Goal: Information Seeking & Learning: Learn about a topic

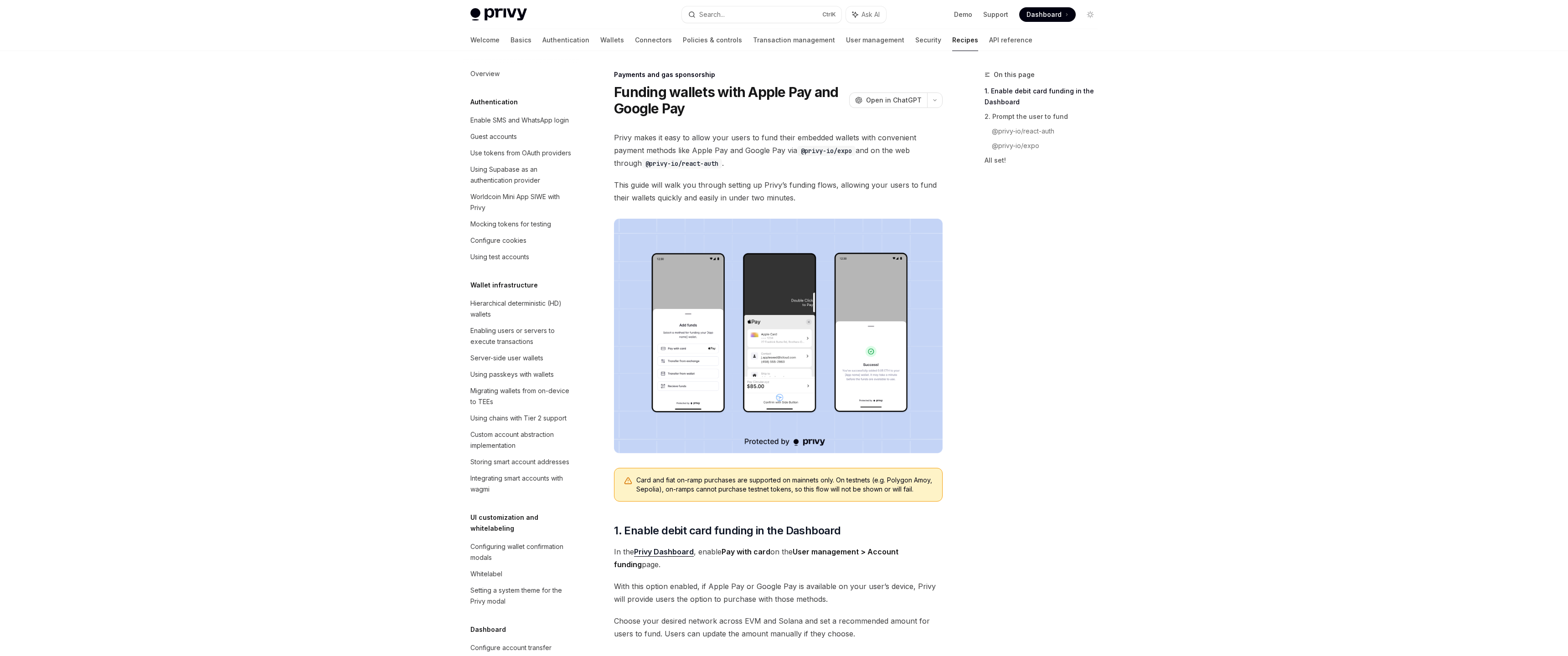
scroll to position [623, 0]
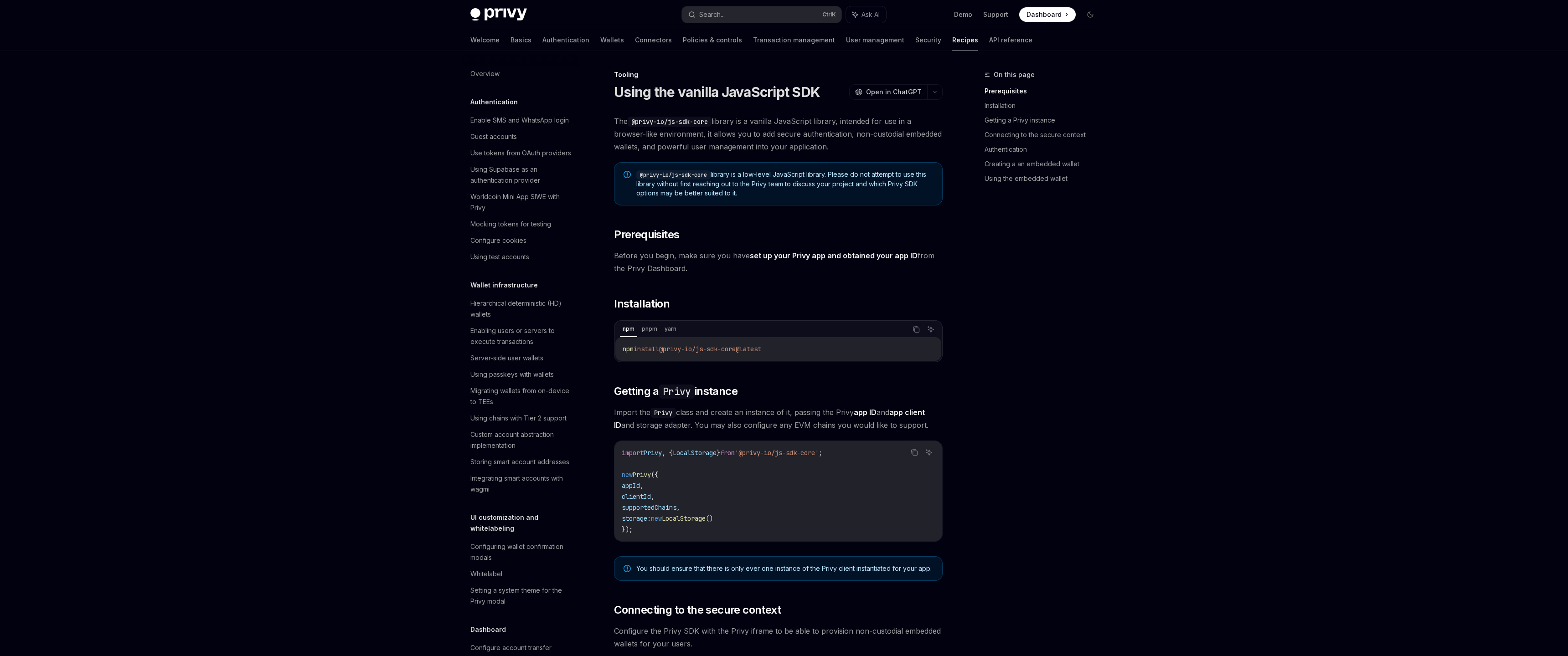
scroll to position [915, 0]
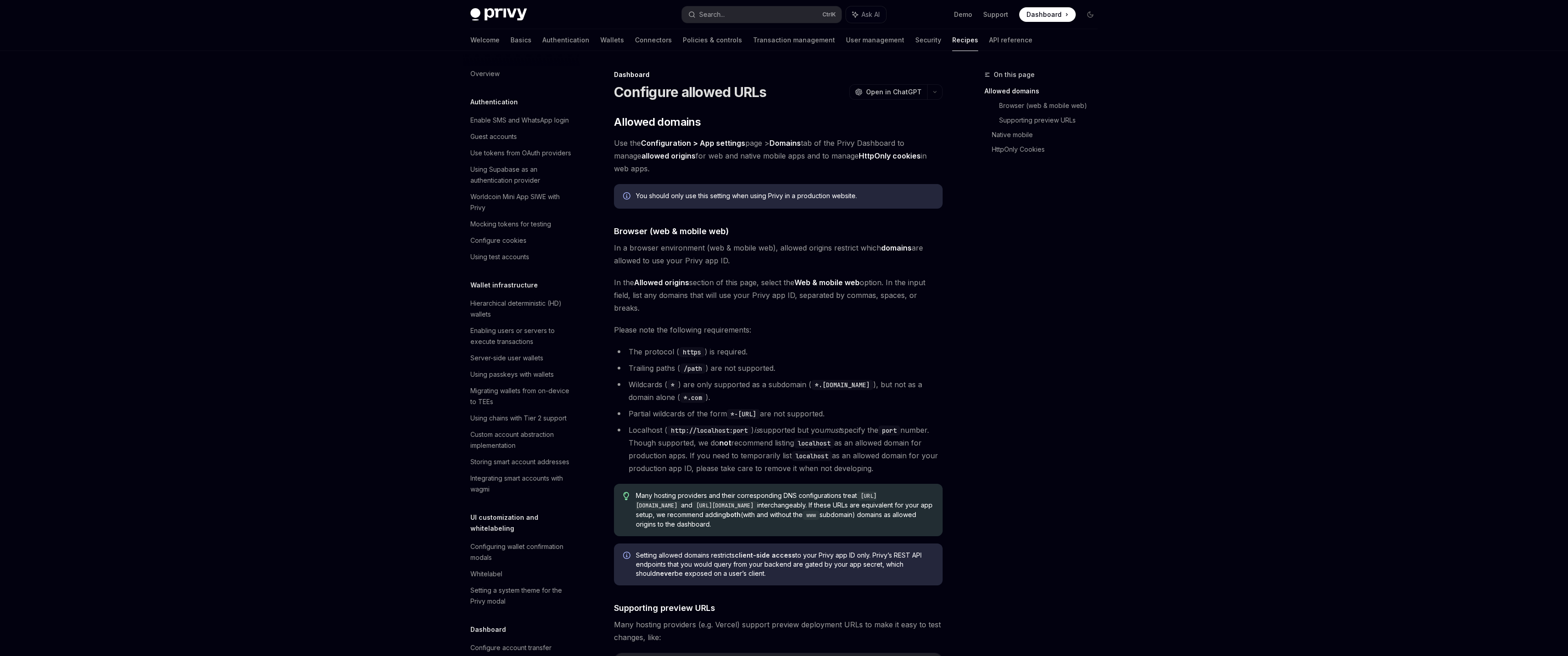
scroll to position [311, 0]
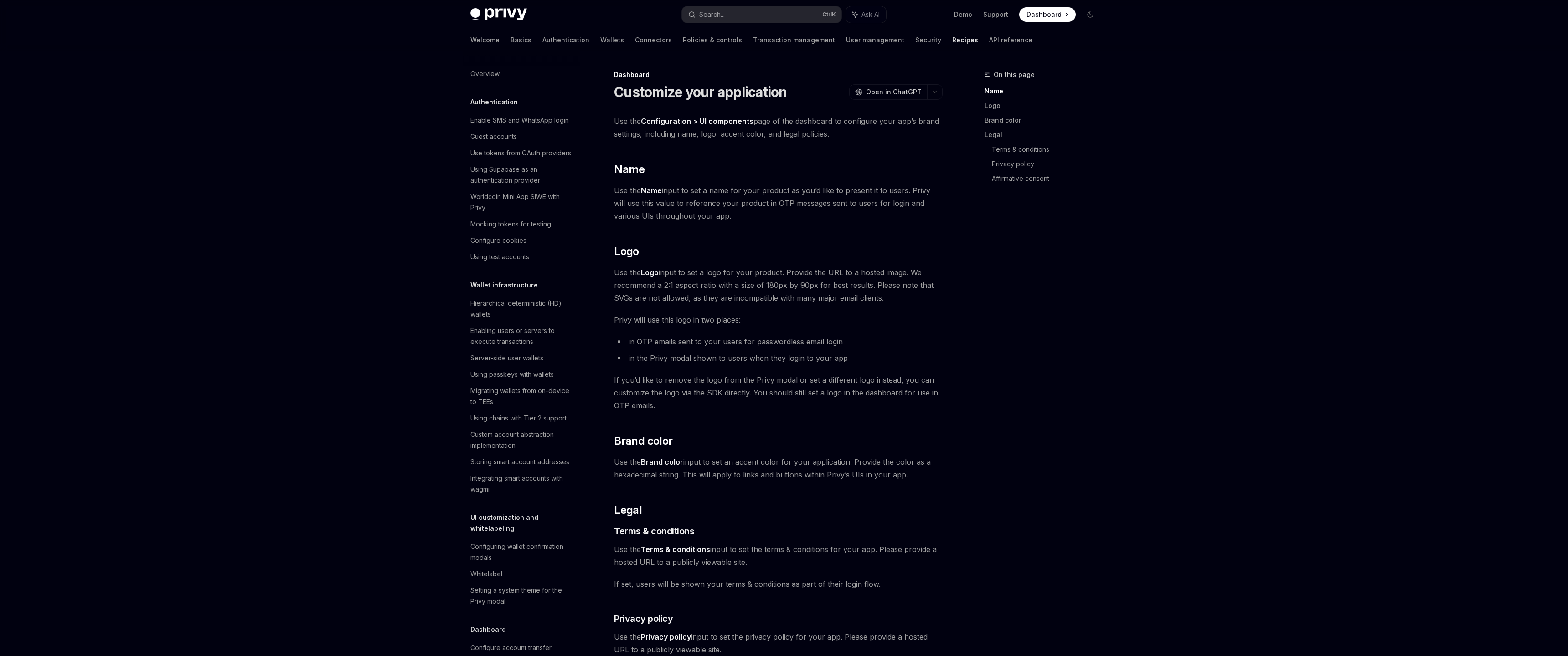
scroll to position [382, 0]
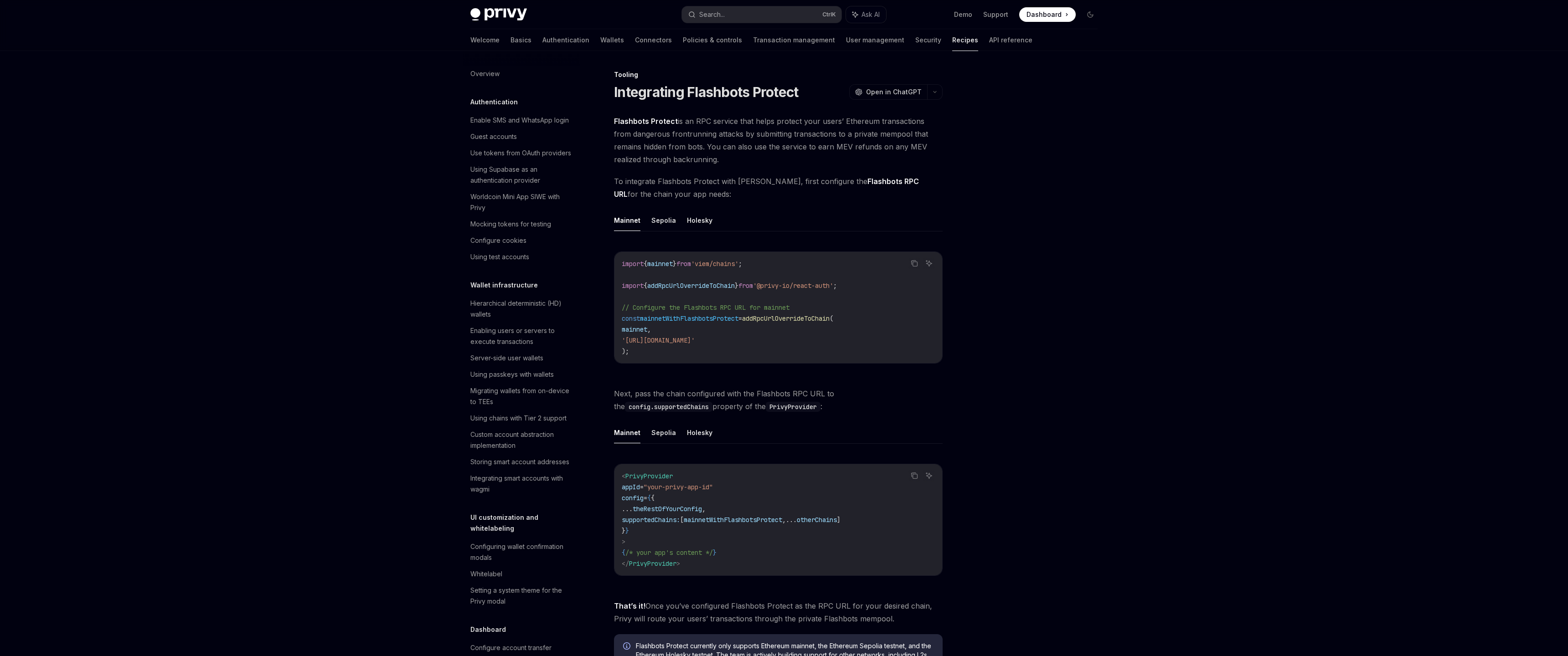
scroll to position [926, 0]
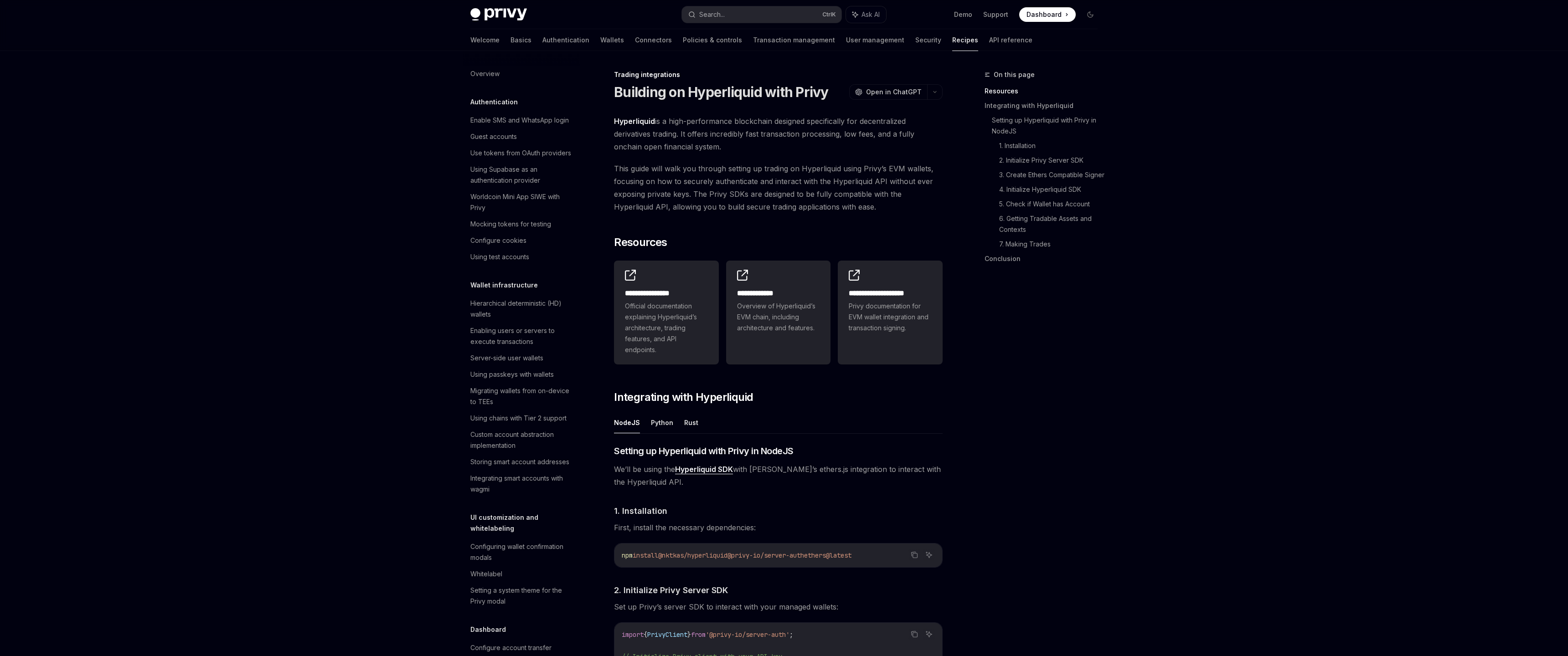
scroll to position [713, 0]
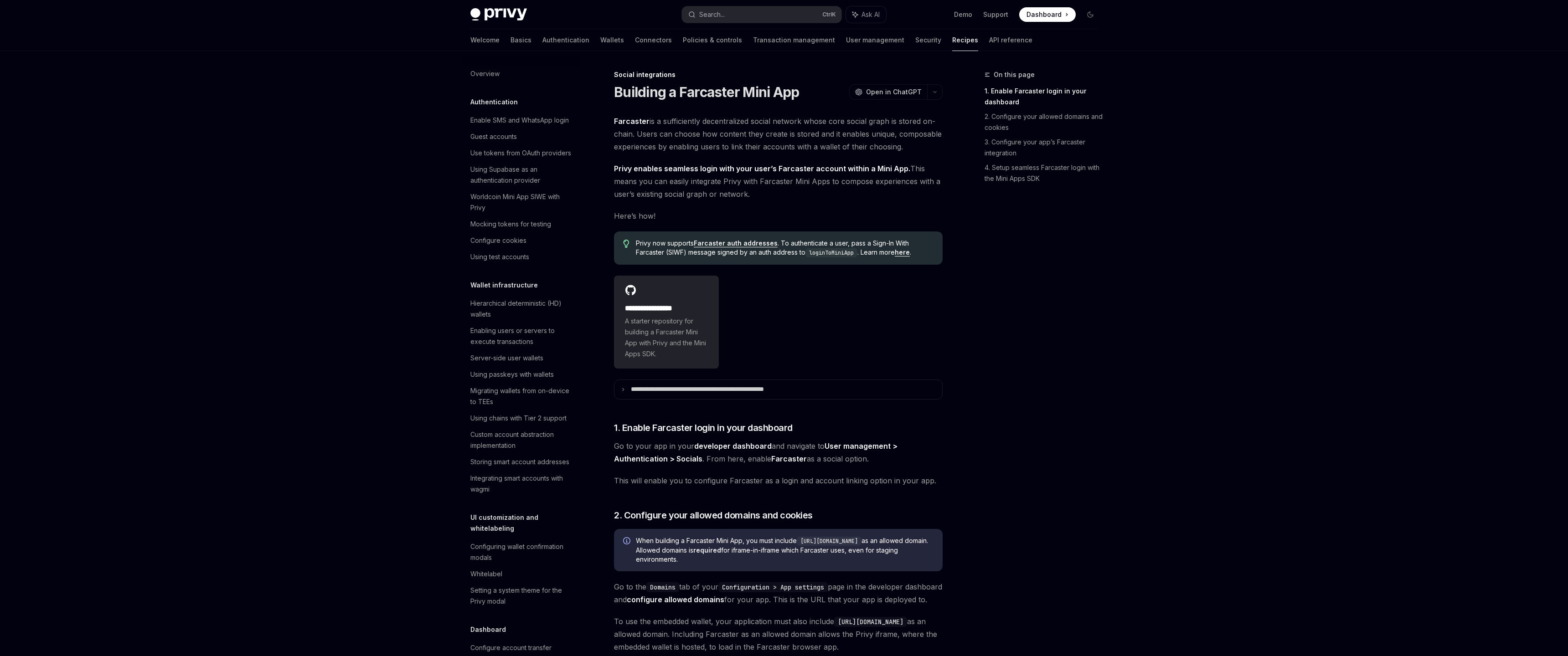
scroll to position [428, 0]
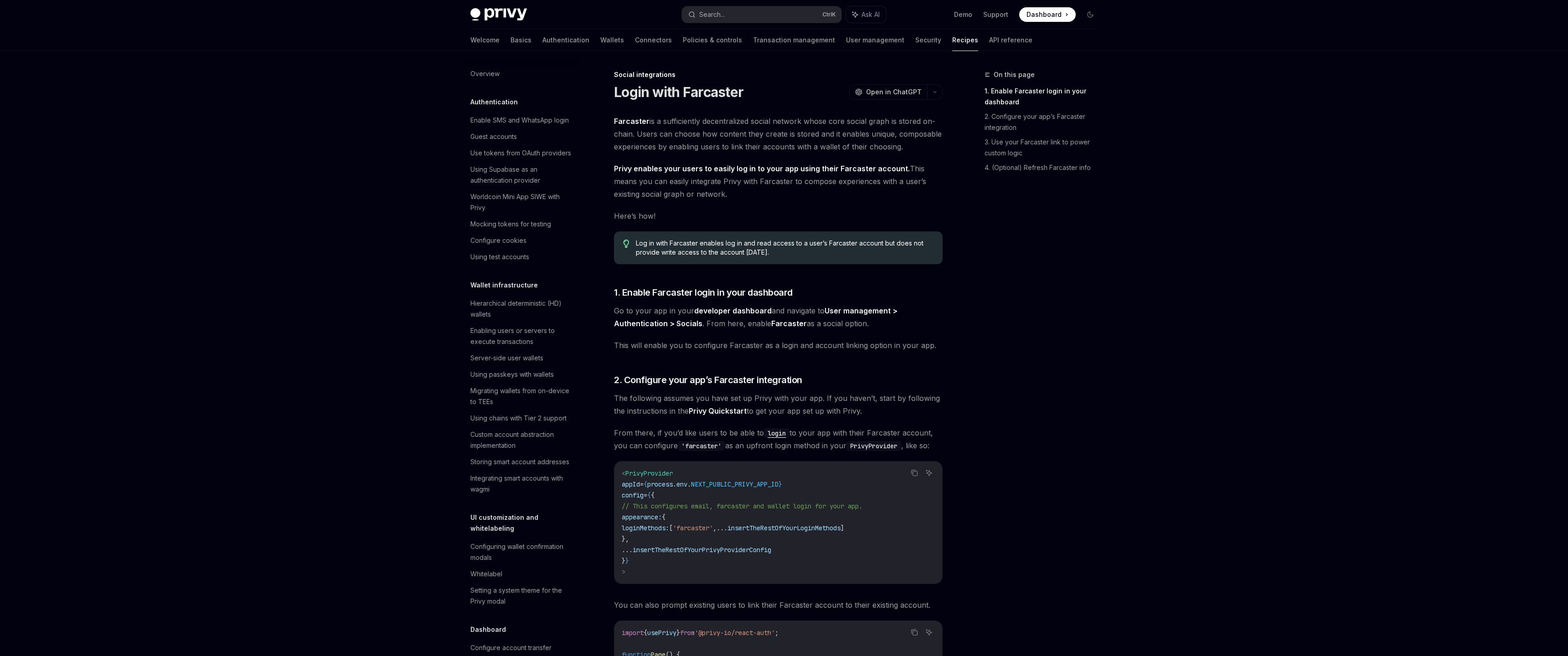
scroll to position [461, 0]
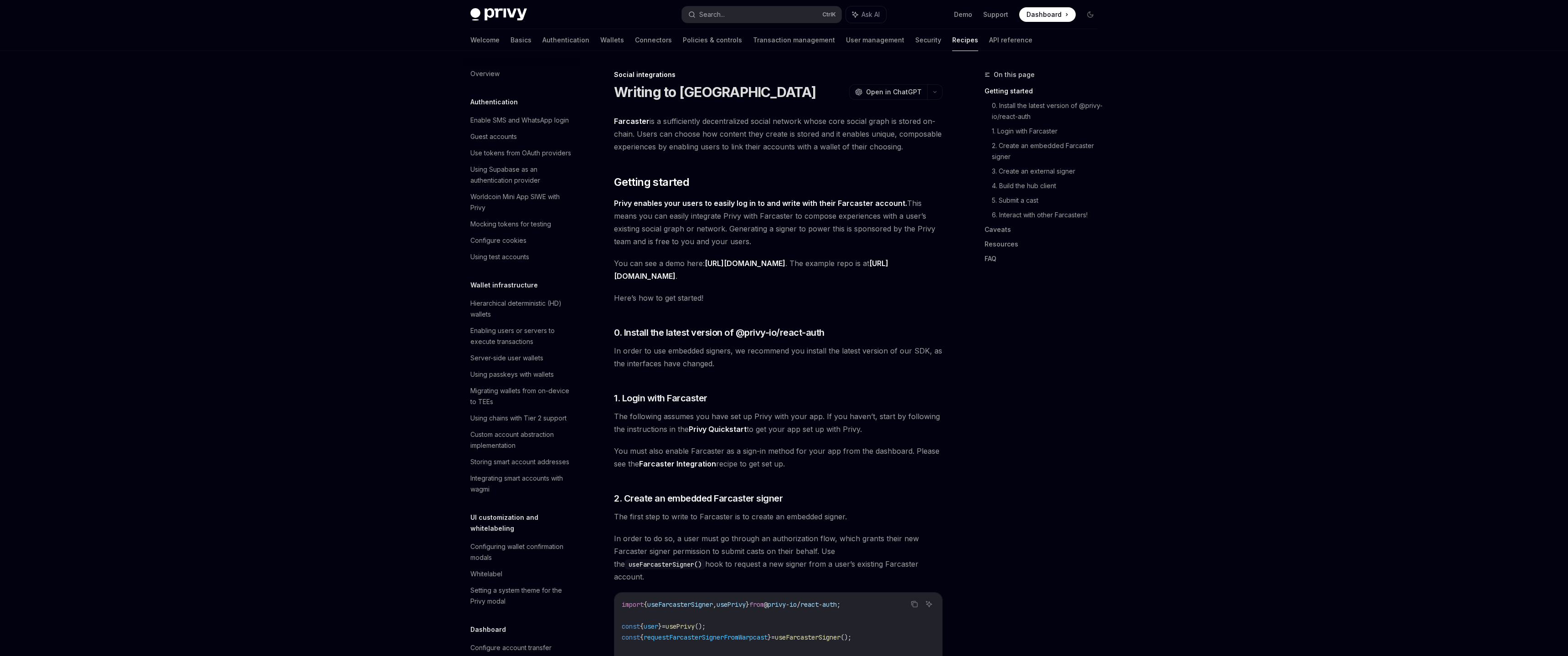
scroll to position [478, 0]
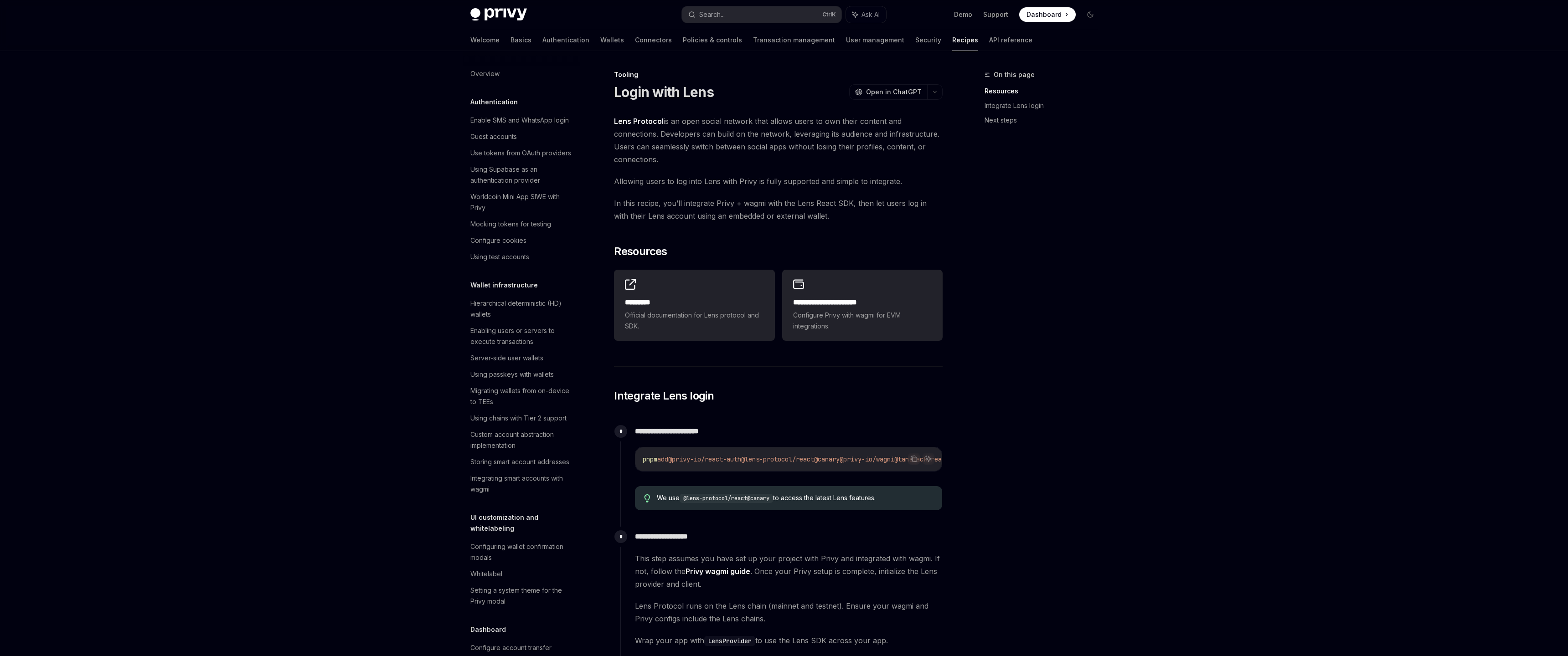
scroll to position [943, 0]
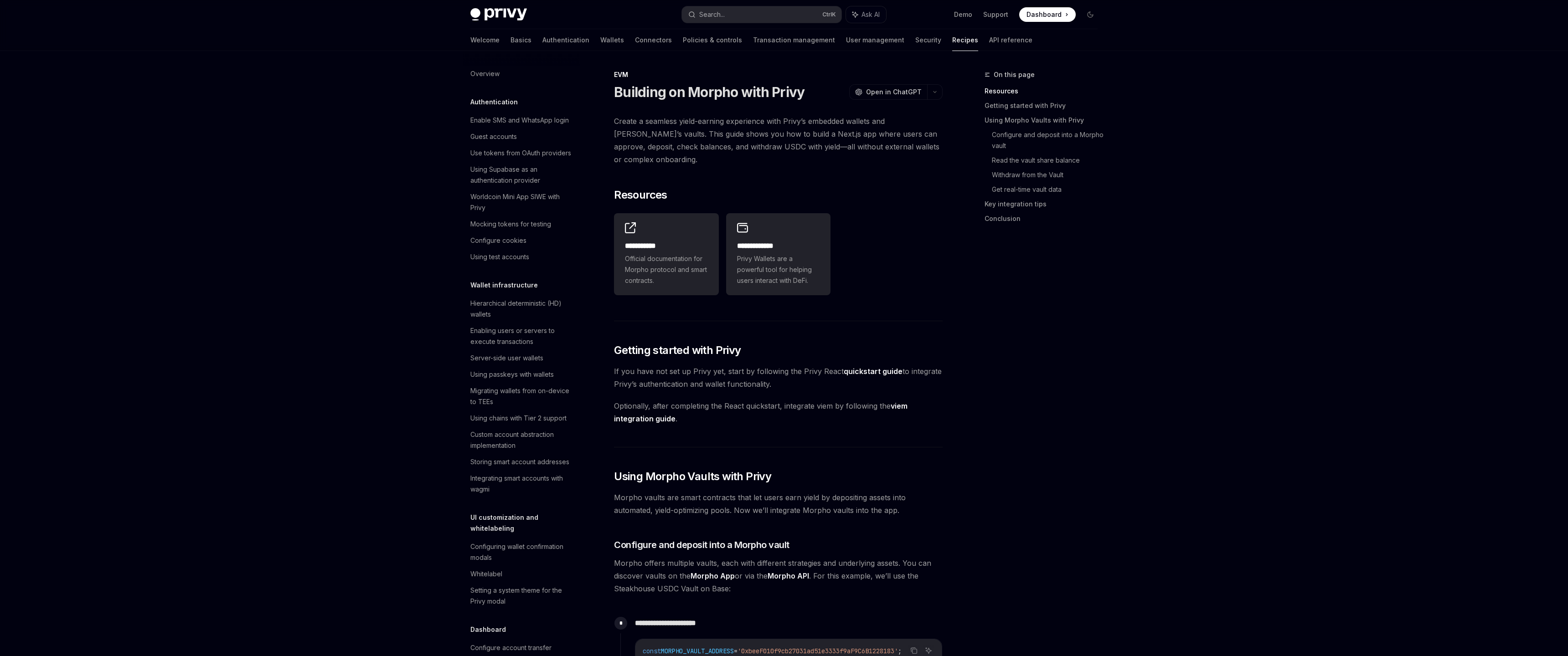
scroll to position [1005, 0]
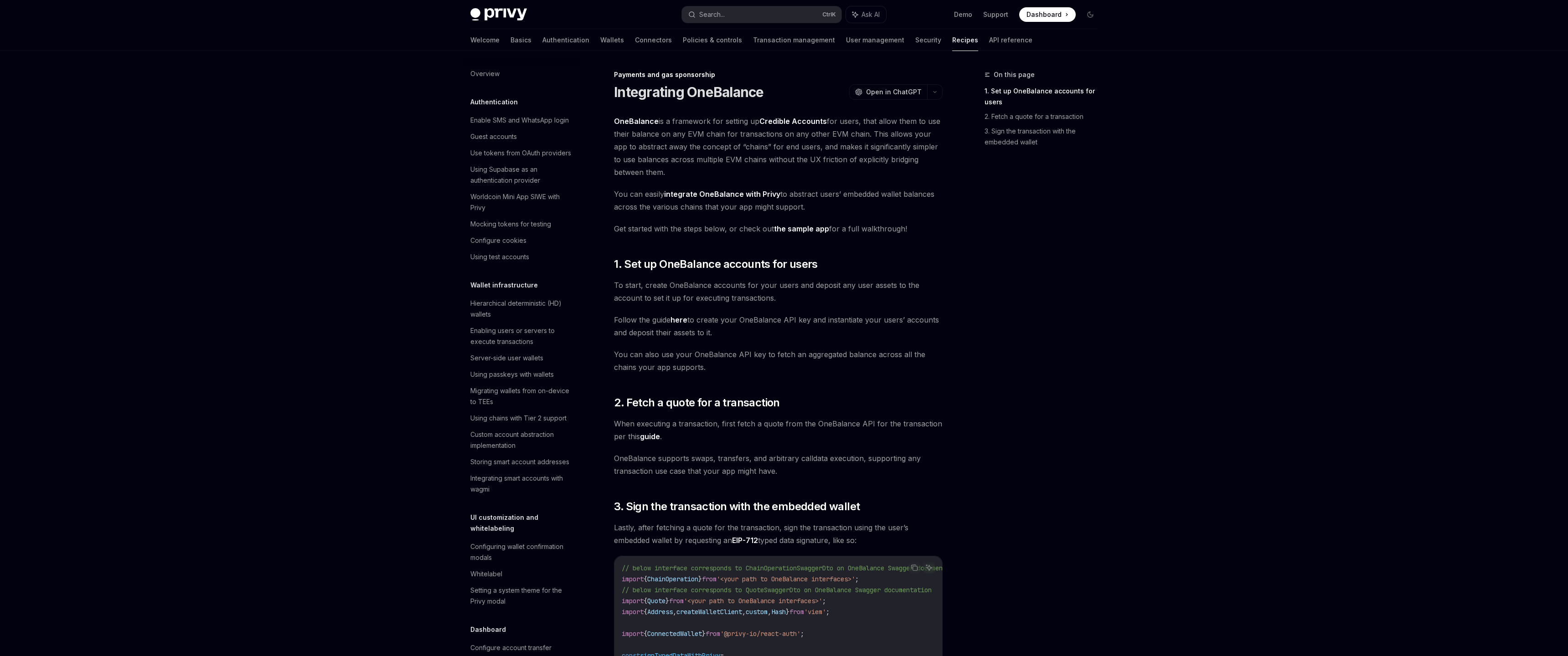
scroll to position [557, 0]
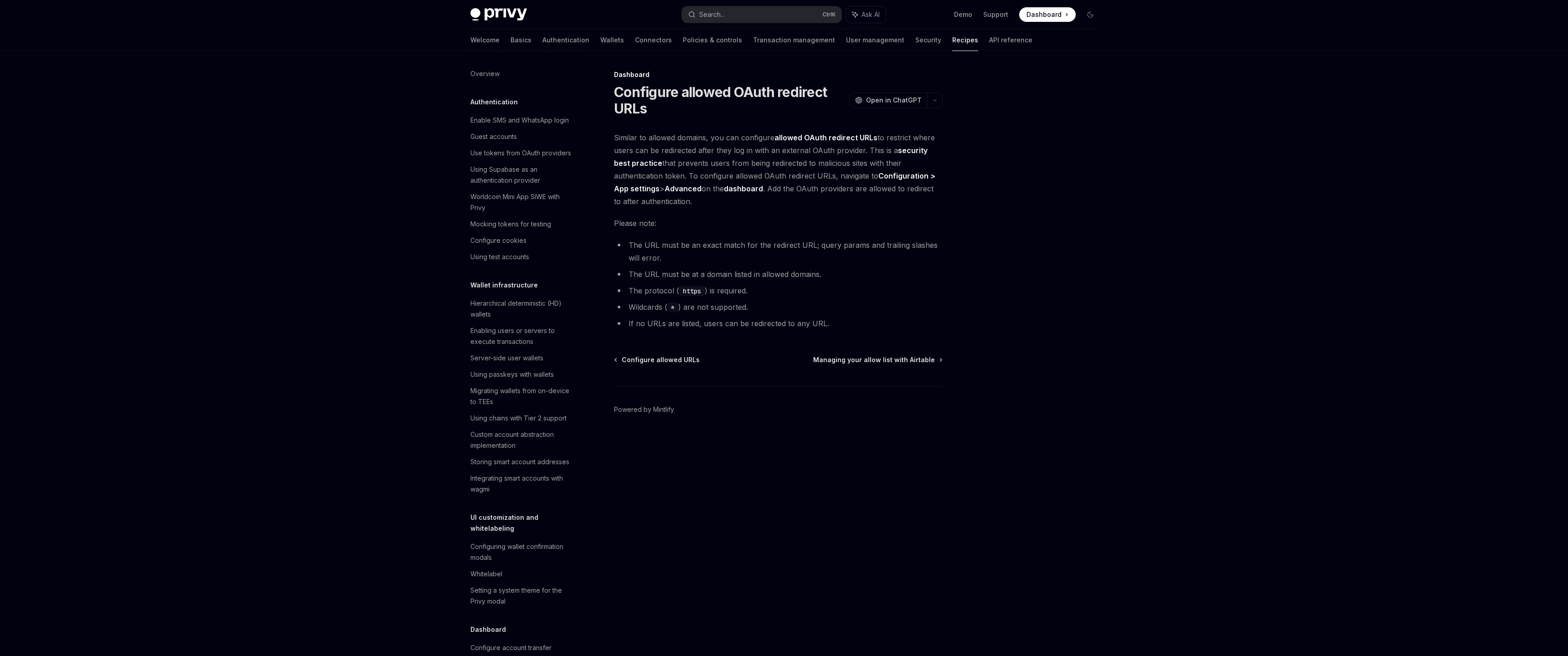
scroll to position [333, 0]
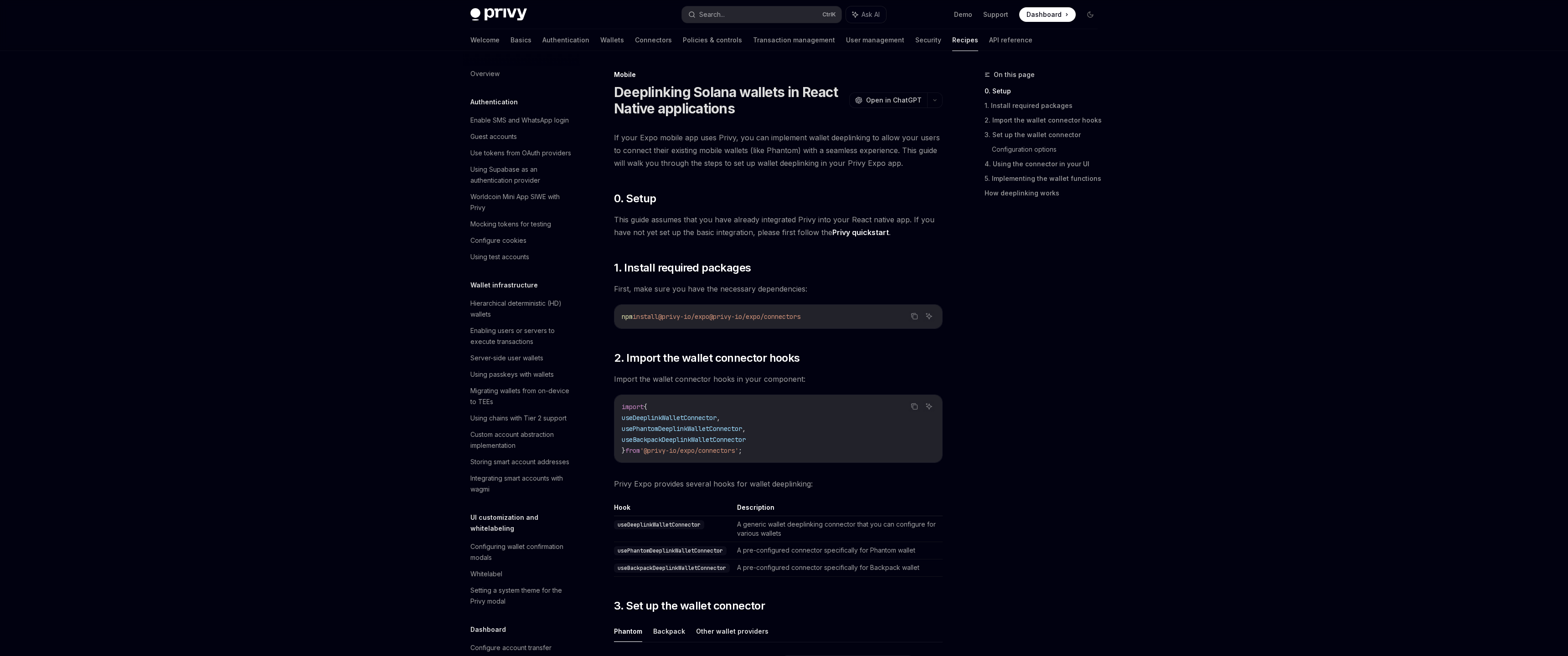
scroll to position [825, 0]
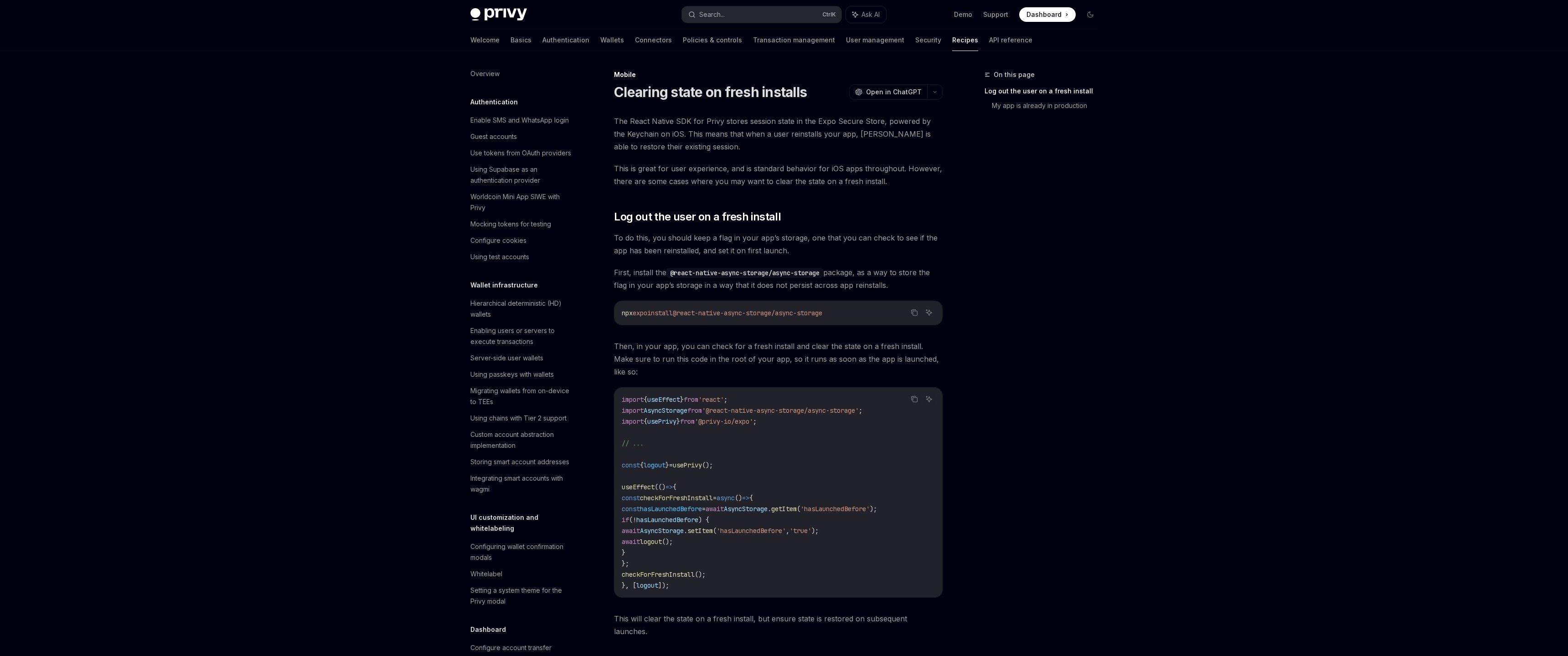
scroll to position [846, 0]
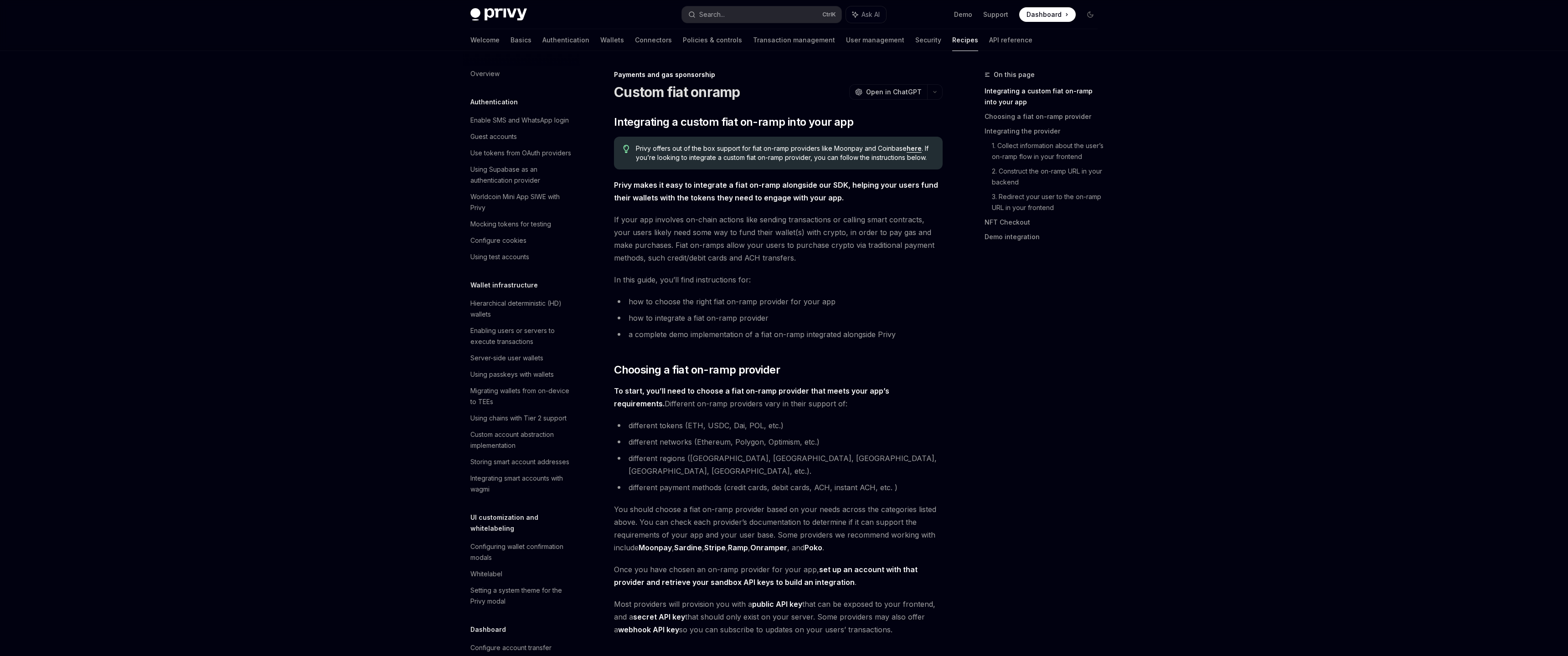
scroll to position [524, 0]
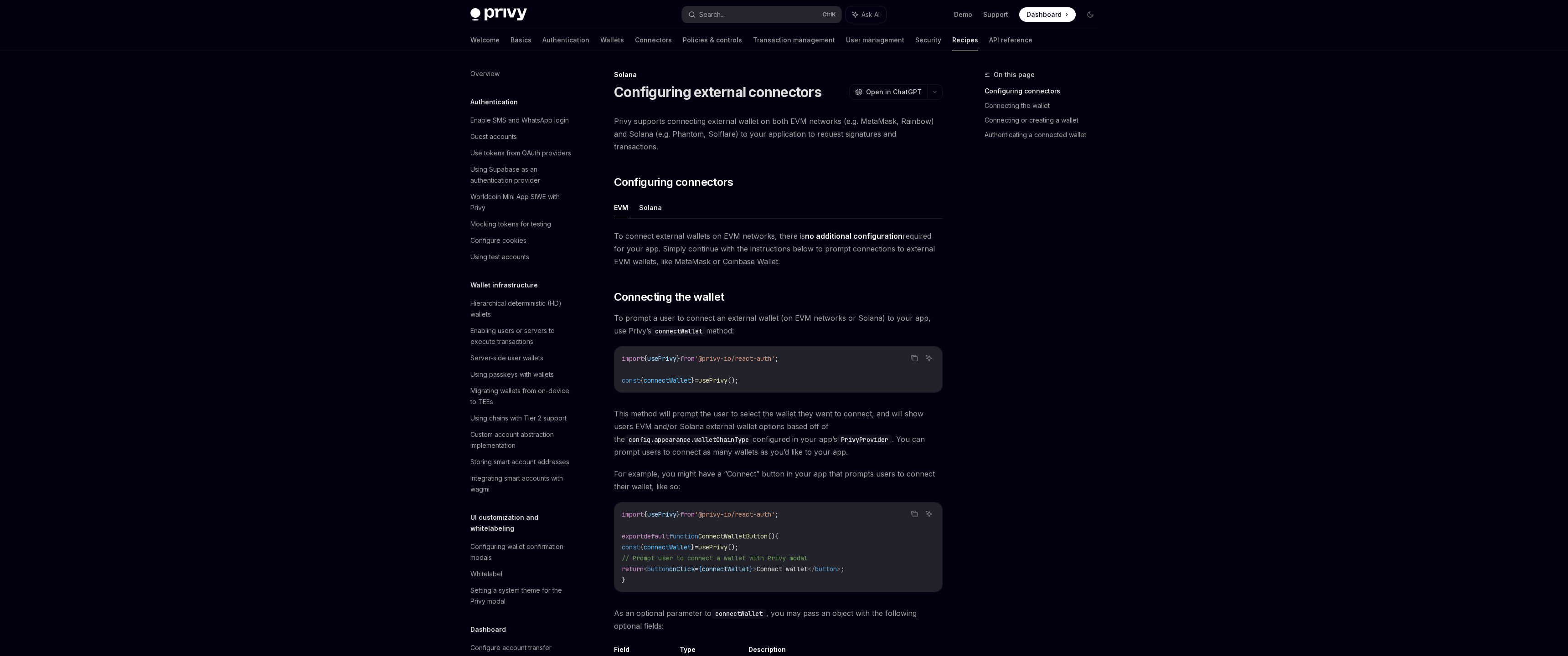
scroll to position [1016, 0]
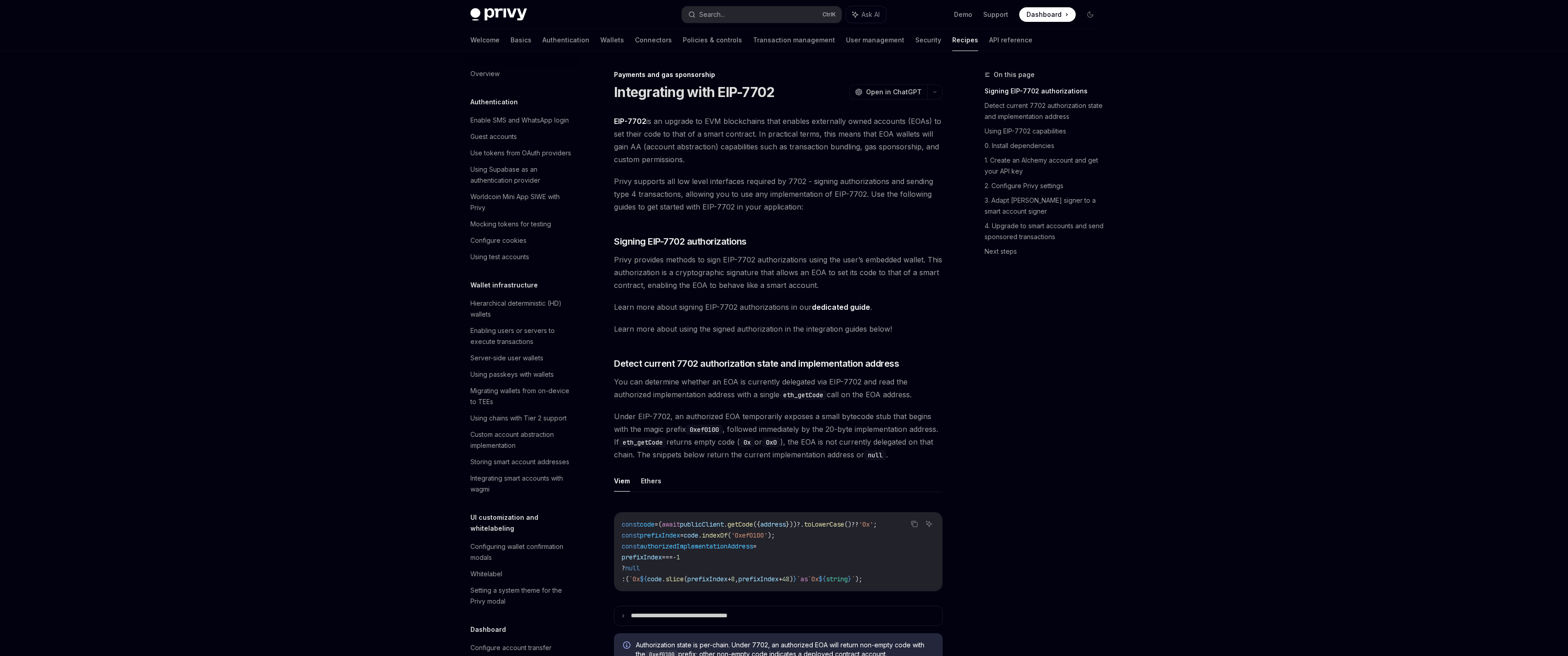
scroll to position [601, 0]
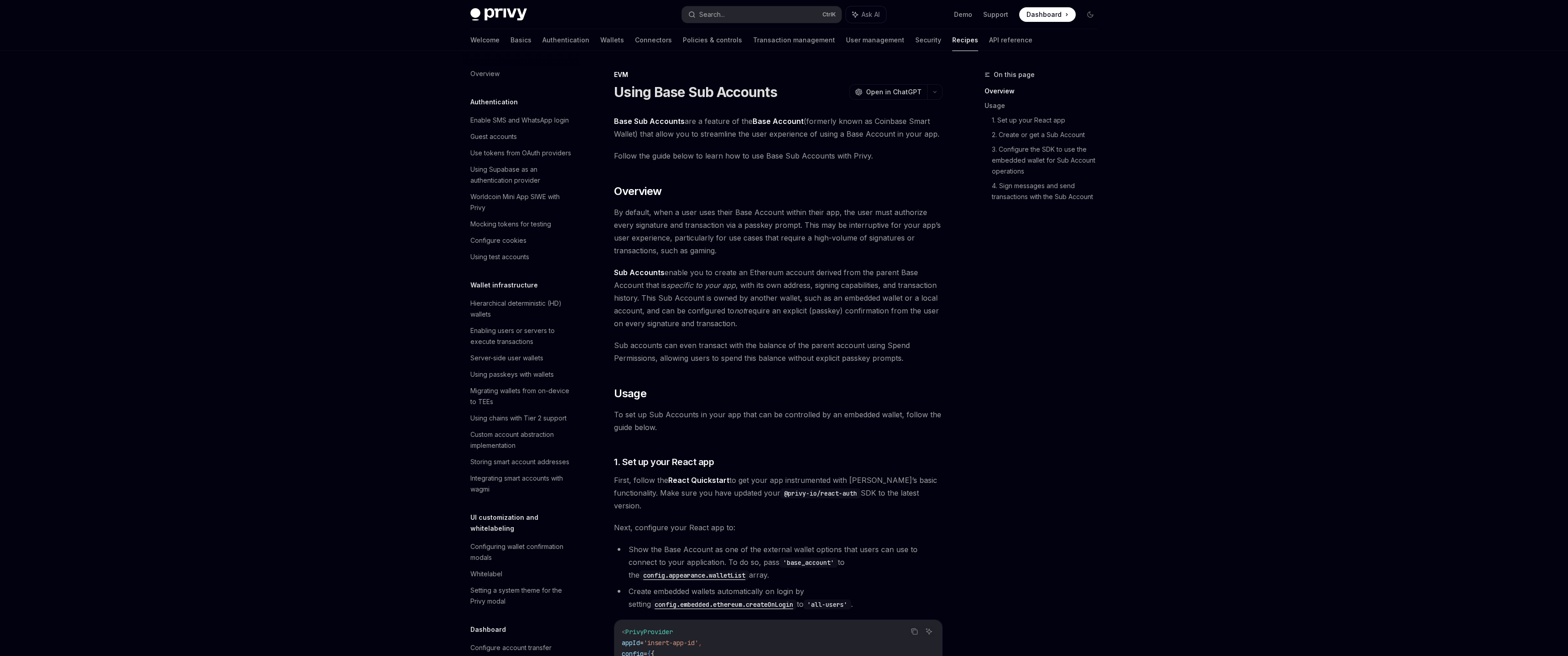
scroll to position [1005, 0]
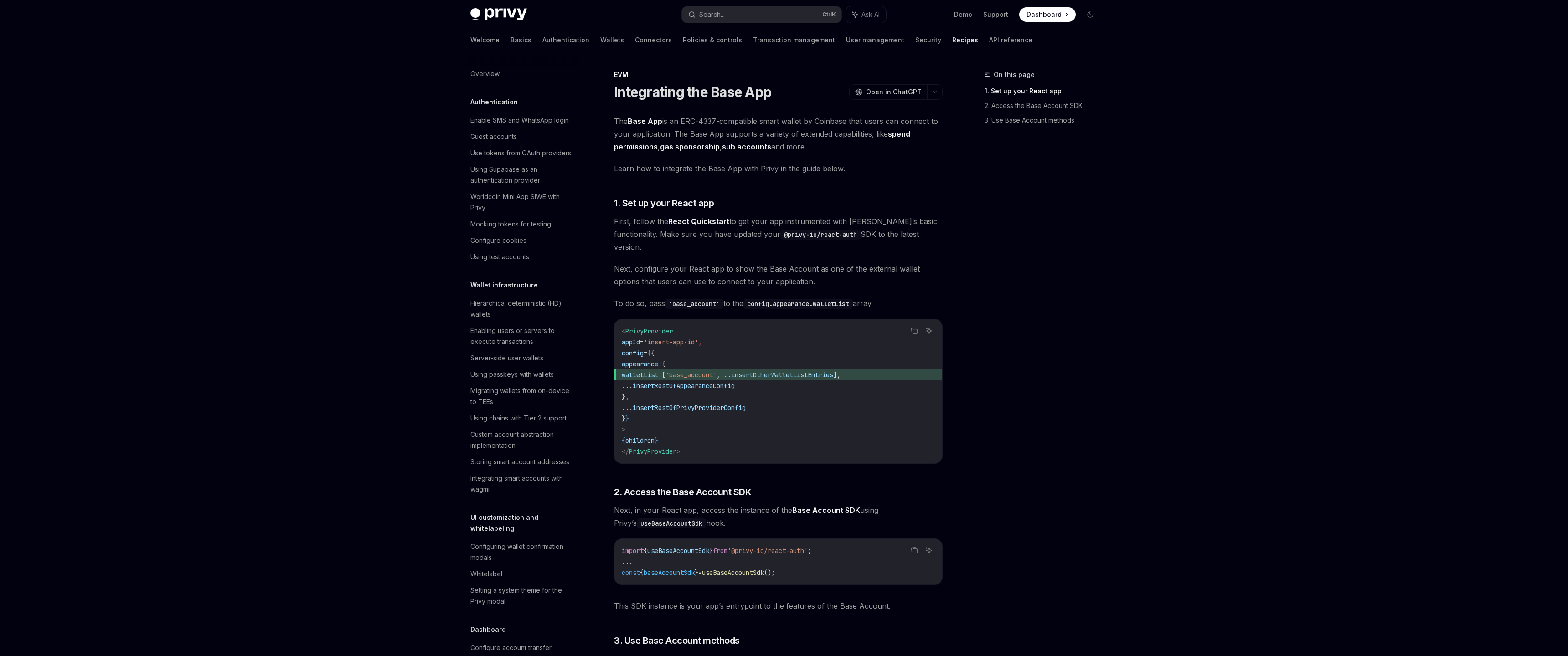
scroll to position [1005, 0]
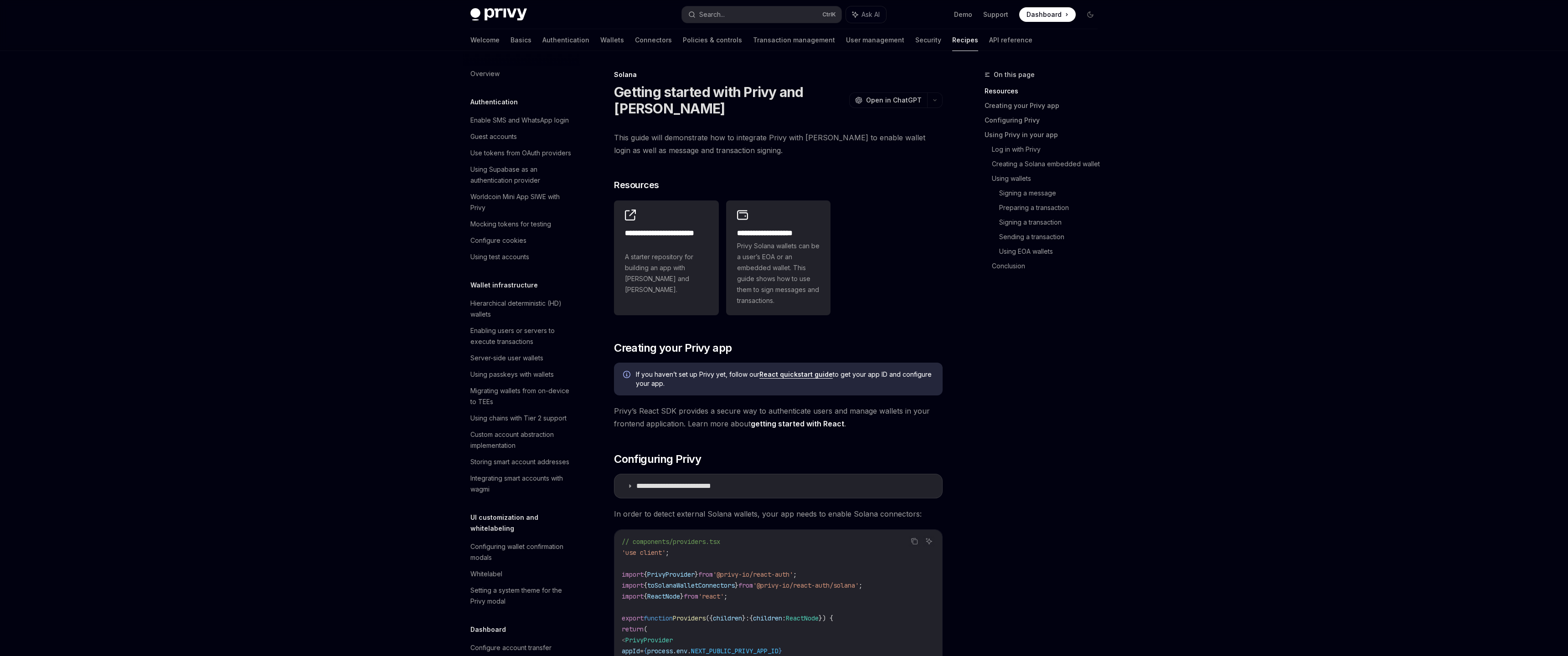
scroll to position [1005, 0]
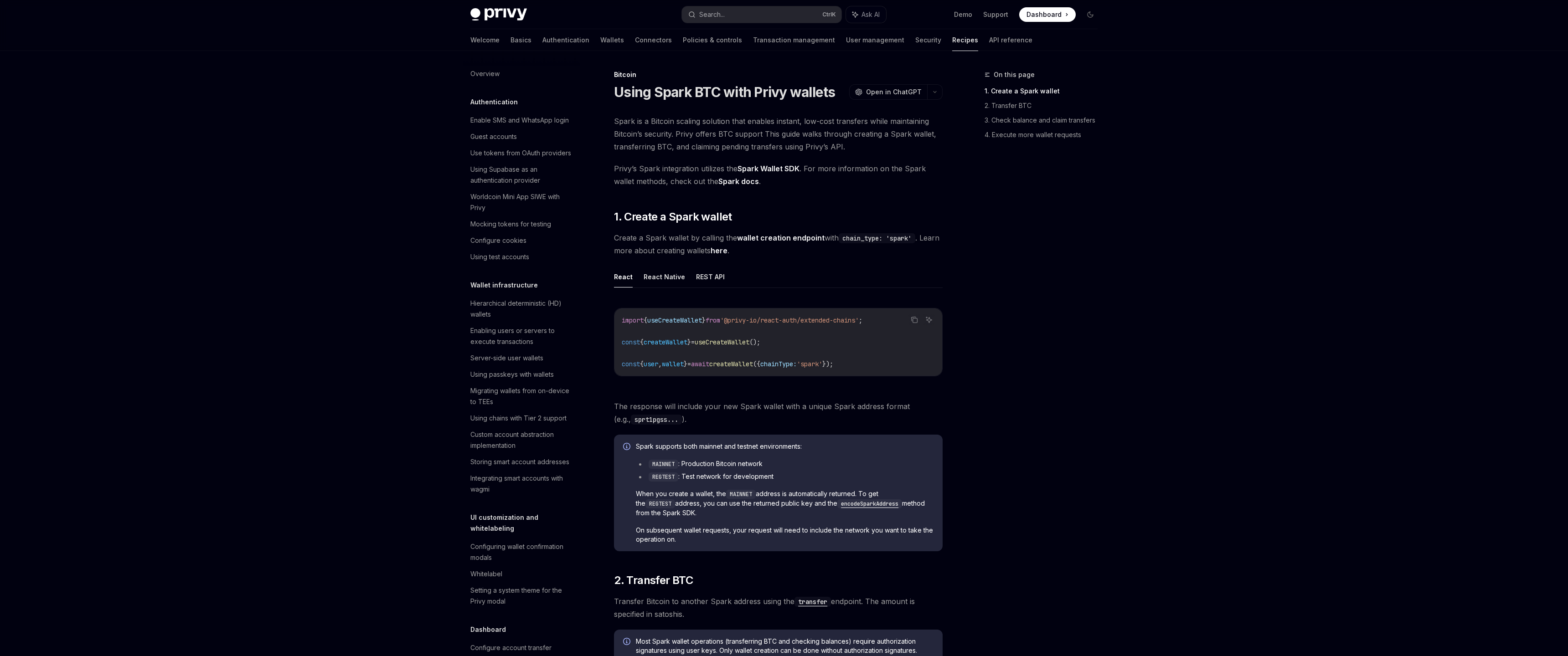
scroll to position [1016, 0]
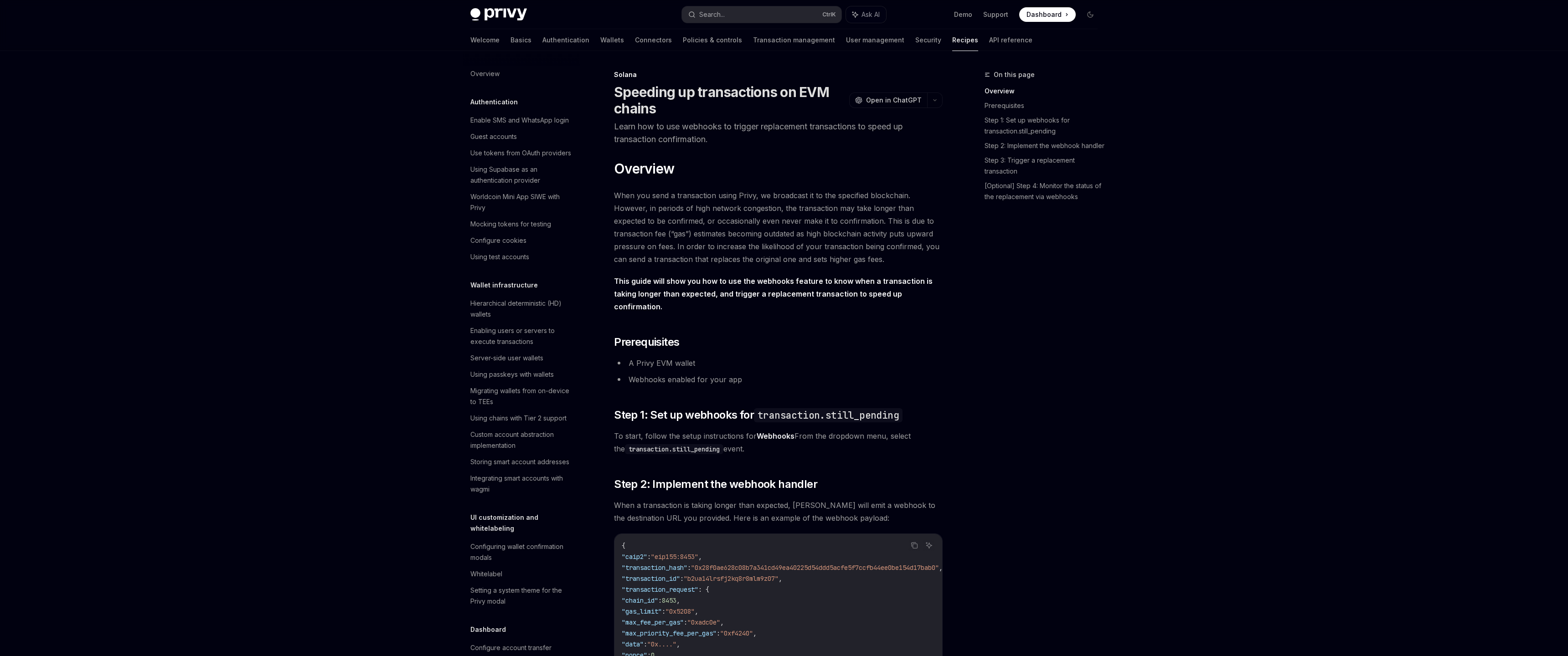
scroll to position [1005, 0]
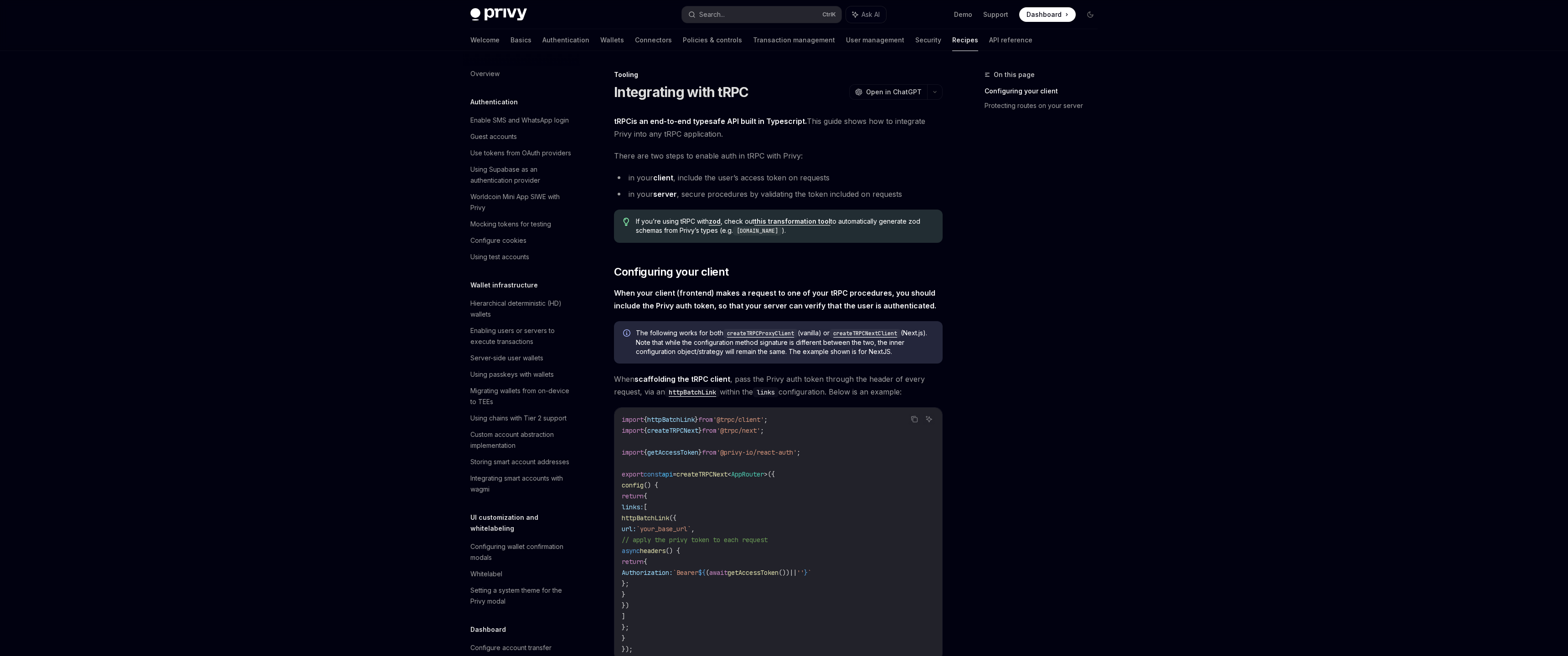
scroll to position [959, 0]
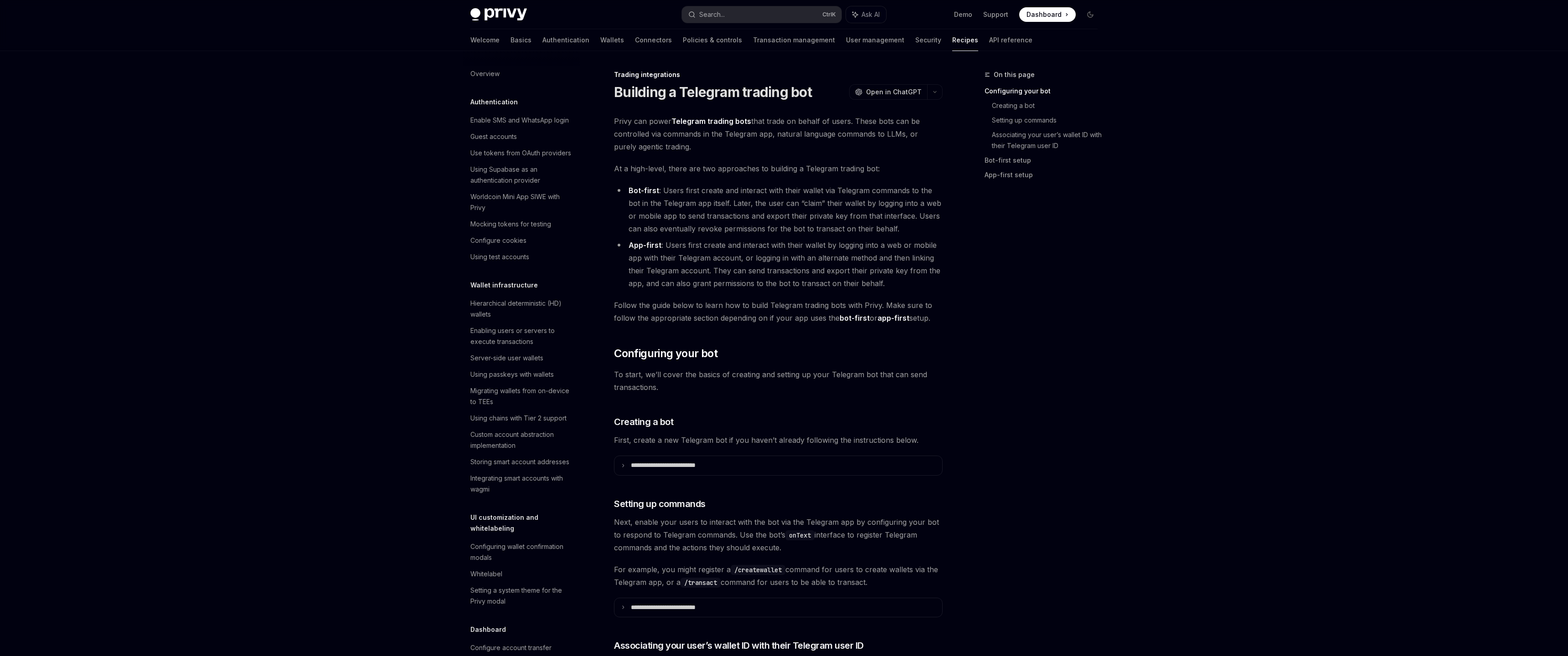
scroll to position [740, 0]
